Goal: Transaction & Acquisition: Obtain resource

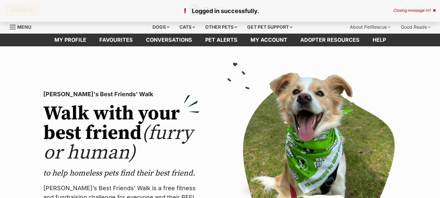
click at [433, 10] on icon at bounding box center [434, 10] width 3 height 4
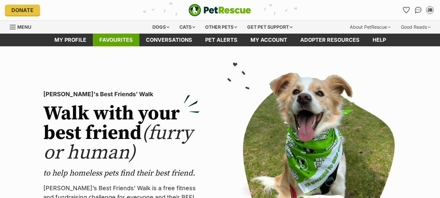
click at [122, 39] on link "Favourites" at bounding box center [116, 40] width 47 height 13
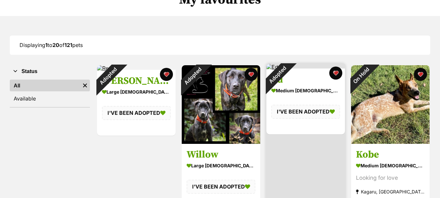
scroll to position [65, 0]
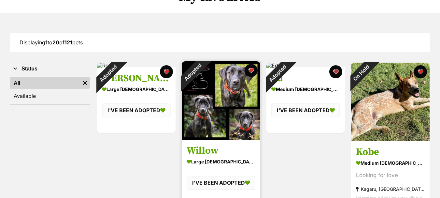
click at [227, 106] on img at bounding box center [221, 100] width 79 height 79
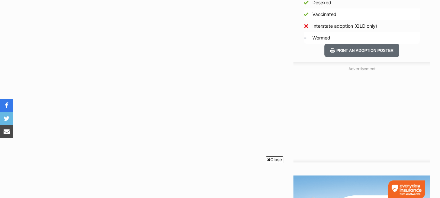
scroll to position [472, 0]
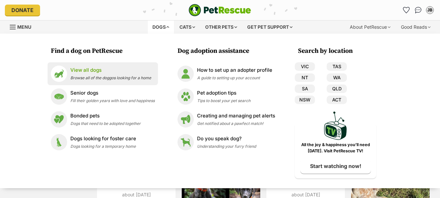
click at [129, 74] on div "View all dogs Browse all of the doggos looking for a home" at bounding box center [110, 73] width 81 height 14
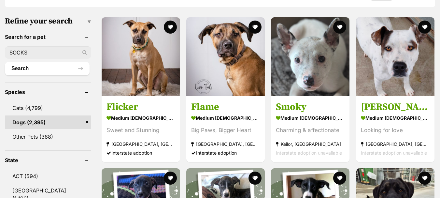
type input "SOCKS"
click at [5, 62] on button "Search" at bounding box center [47, 68] width 85 height 13
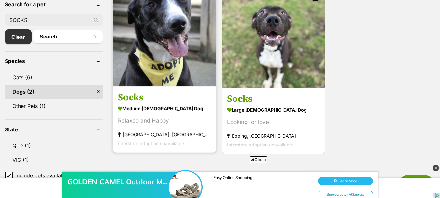
click at [159, 65] on img at bounding box center [164, 34] width 103 height 103
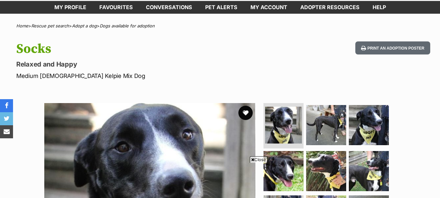
click at [245, 113] on button "favourite" at bounding box center [246, 113] width 14 height 14
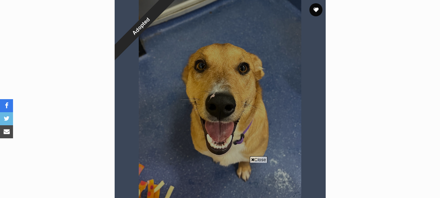
scroll to position [65, 0]
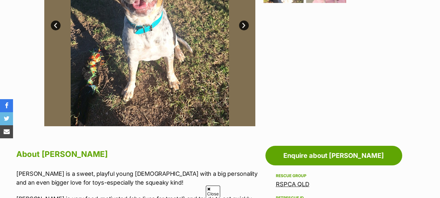
scroll to position [293, 0]
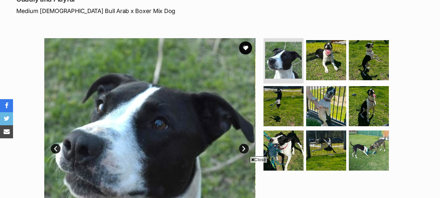
scroll to position [98, 0]
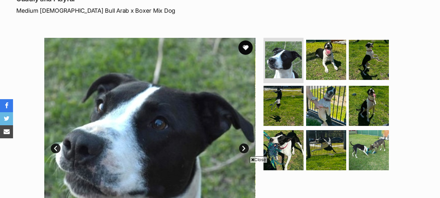
click at [242, 48] on button "favourite" at bounding box center [246, 47] width 14 height 14
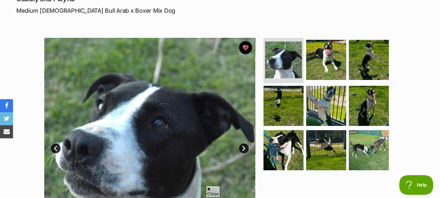
scroll to position [0, 0]
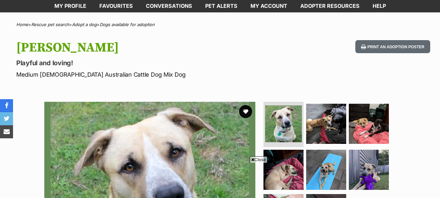
scroll to position [98, 0]
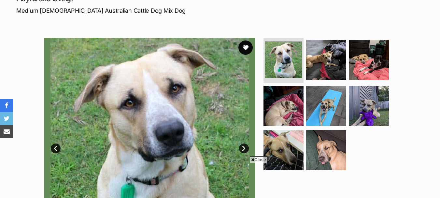
click at [244, 46] on button "favourite" at bounding box center [246, 47] width 14 height 14
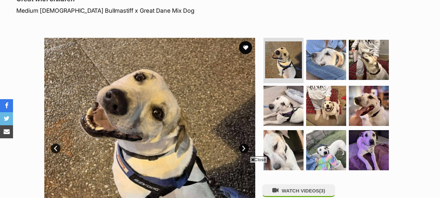
scroll to position [33, 0]
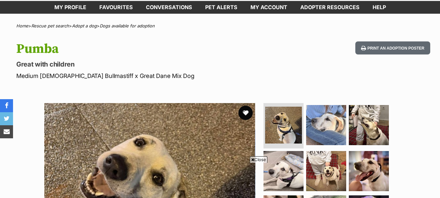
click at [245, 113] on button "favourite" at bounding box center [246, 113] width 14 height 14
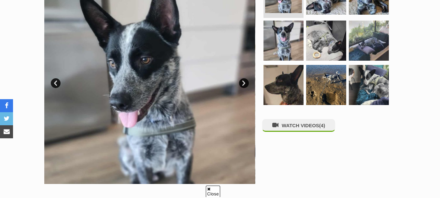
scroll to position [65, 0]
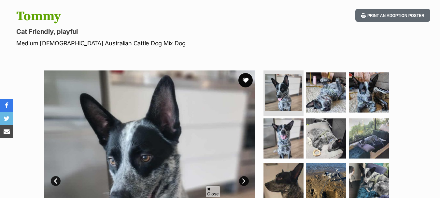
click at [246, 80] on button "favourite" at bounding box center [246, 80] width 14 height 14
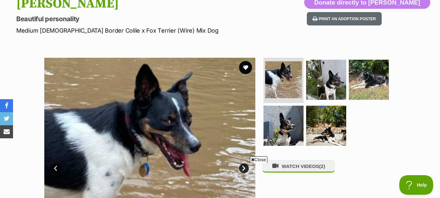
scroll to position [74, 0]
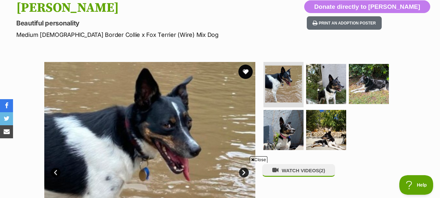
click at [246, 73] on button "favourite" at bounding box center [246, 72] width 14 height 14
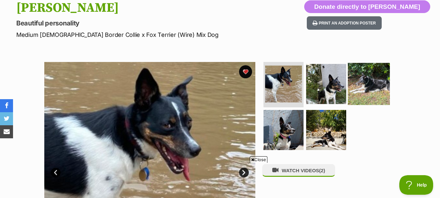
click at [373, 83] on img at bounding box center [369, 84] width 42 height 42
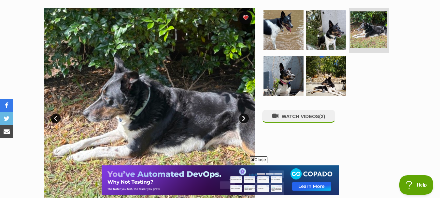
scroll to position [106, 0]
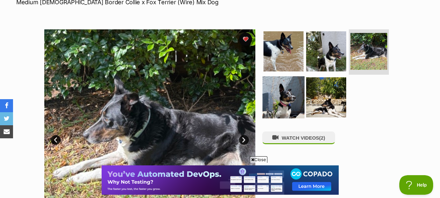
click at [281, 100] on img at bounding box center [284, 97] width 42 height 42
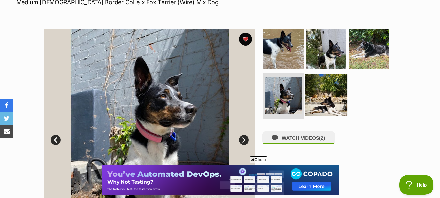
click at [315, 97] on img at bounding box center [326, 95] width 42 height 42
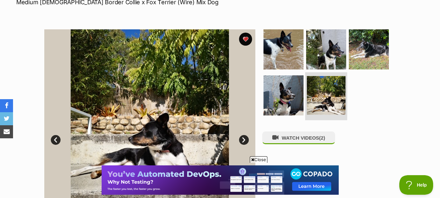
scroll to position [139, 0]
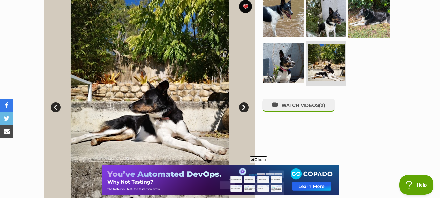
click at [377, 10] on img at bounding box center [369, 16] width 42 height 42
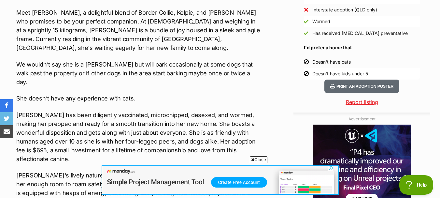
scroll to position [562, 0]
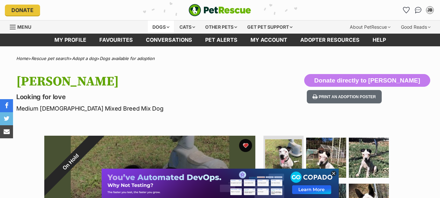
click at [152, 25] on div "Dogs" at bounding box center [161, 27] width 26 height 13
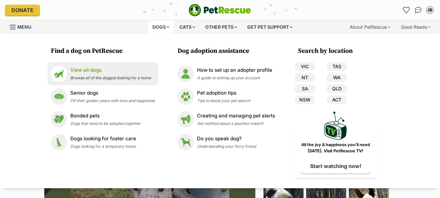
click at [74, 67] on p "View all dogs" at bounding box center [110, 69] width 81 height 7
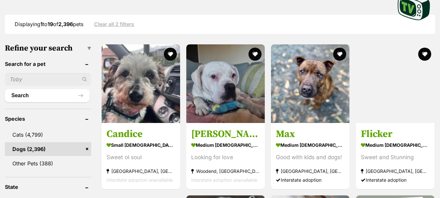
click at [30, 80] on input "text" at bounding box center [48, 79] width 86 height 12
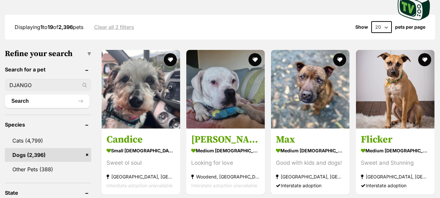
type input "DJANGO"
click at [5, 95] on button "Search" at bounding box center [47, 101] width 85 height 13
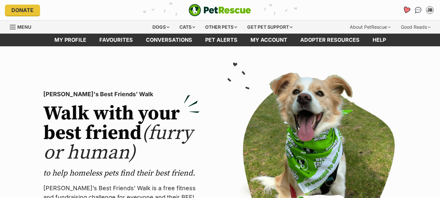
click at [408, 9] on icon "Favourites" at bounding box center [407, 9] width 8 height 7
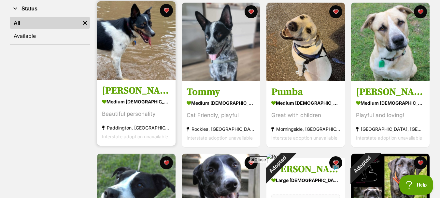
scroll to position [130, 0]
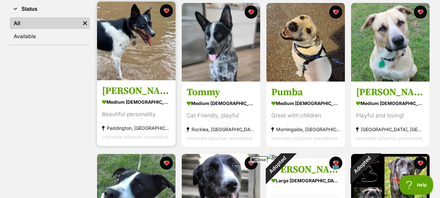
click at [144, 60] on img at bounding box center [136, 41] width 79 height 79
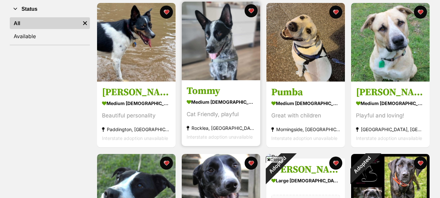
click at [233, 62] on img at bounding box center [221, 41] width 79 height 79
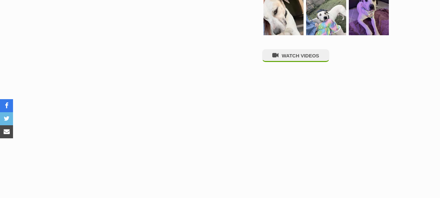
scroll to position [293, 0]
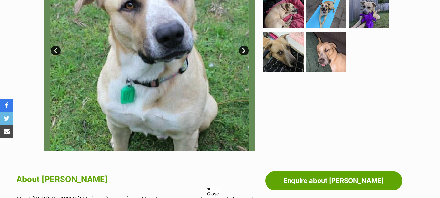
scroll to position [424, 0]
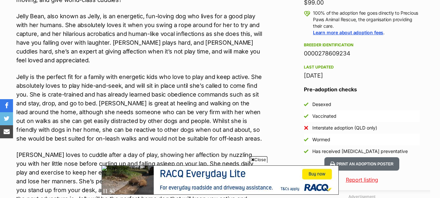
scroll to position [390, 0]
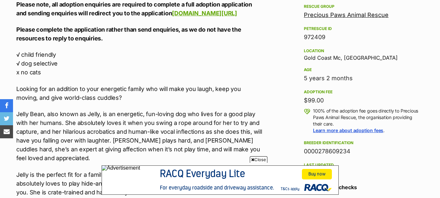
click at [364, 15] on link "Precious Paws Animal Rescue" at bounding box center [346, 14] width 85 height 7
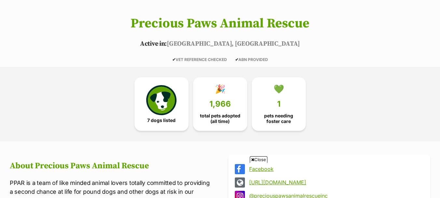
scroll to position [130, 0]
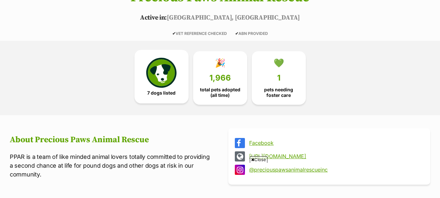
click at [165, 85] on img at bounding box center [161, 73] width 30 height 30
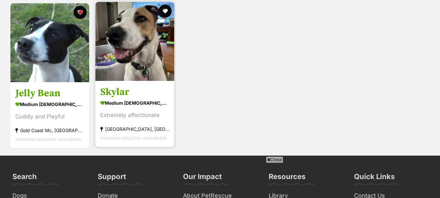
scroll to position [683, 0]
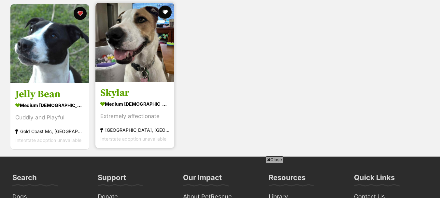
click at [141, 51] on img at bounding box center [134, 42] width 79 height 79
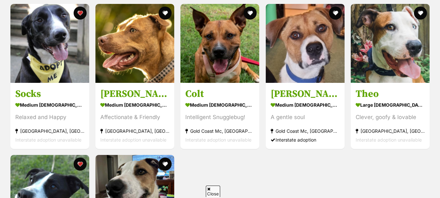
scroll to position [526, 0]
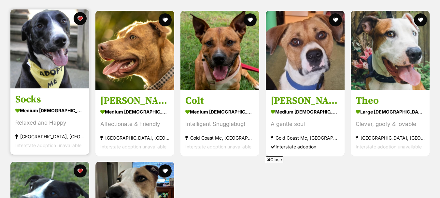
click at [51, 63] on img at bounding box center [49, 48] width 79 height 79
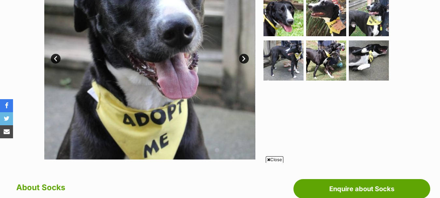
scroll to position [169, 0]
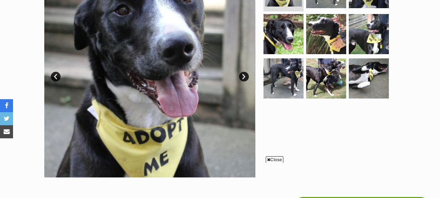
click at [244, 78] on link "Next" at bounding box center [244, 77] width 10 height 10
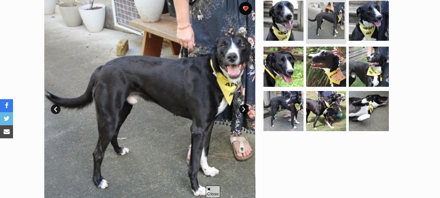
scroll to position [0, 0]
click at [243, 108] on link "Next" at bounding box center [244, 109] width 10 height 10
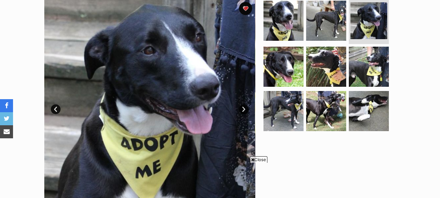
click at [243, 108] on link "Next" at bounding box center [244, 109] width 10 height 10
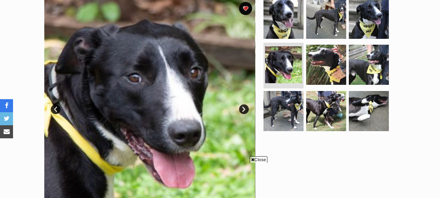
click at [243, 108] on link "Next" at bounding box center [244, 109] width 10 height 10
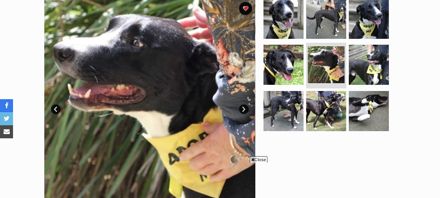
click at [243, 108] on link "Next" at bounding box center [244, 109] width 10 height 10
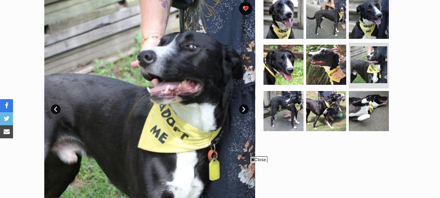
click at [243, 108] on link "Next" at bounding box center [244, 109] width 10 height 10
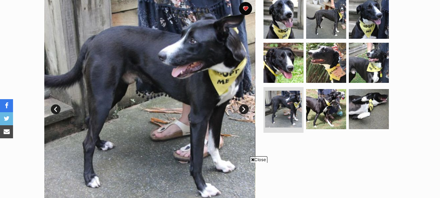
click at [243, 108] on link "Next" at bounding box center [244, 109] width 10 height 10
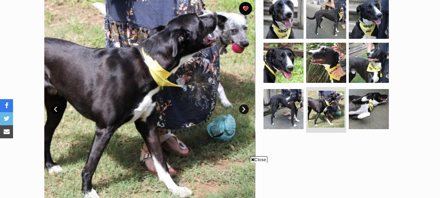
click at [243, 108] on link "Next" at bounding box center [244, 109] width 10 height 10
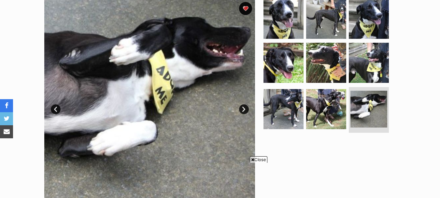
click at [243, 108] on link "Next" at bounding box center [244, 109] width 10 height 10
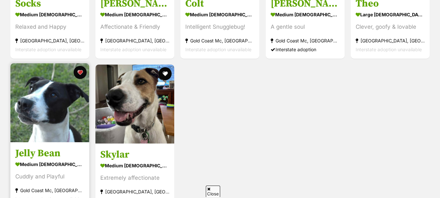
scroll to position [624, 0]
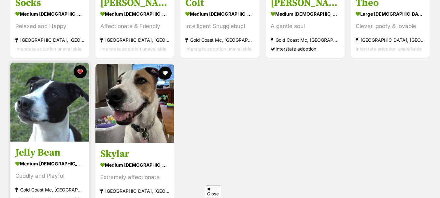
click at [52, 113] on img at bounding box center [49, 102] width 79 height 79
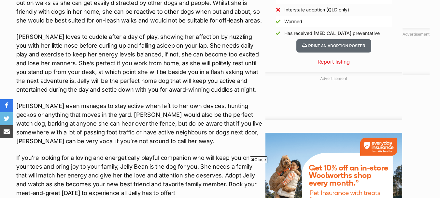
scroll to position [619, 0]
